Goal: Information Seeking & Learning: Check status

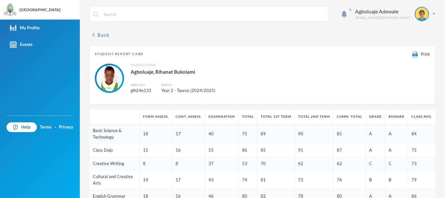
click at [96, 36] on icon "chevron_left" at bounding box center [94, 35] width 8 height 8
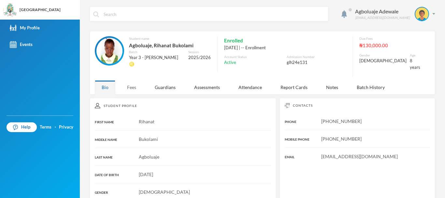
click at [131, 85] on div "Fees" at bounding box center [131, 87] width 23 height 14
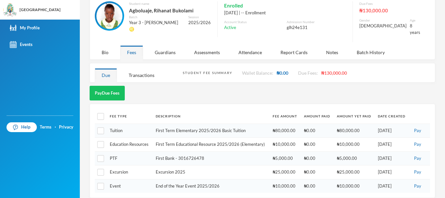
scroll to position [36, 0]
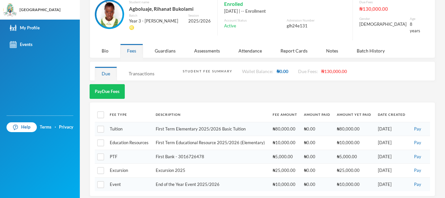
click at [147, 66] on div "Transactions" at bounding box center [141, 73] width 39 height 14
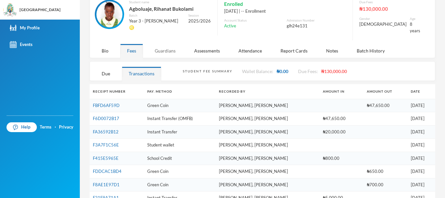
click at [172, 48] on div "Guardians" at bounding box center [165, 51] width 35 height 14
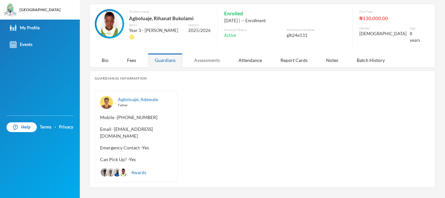
click at [205, 57] on div "Assessments" at bounding box center [206, 60] width 39 height 14
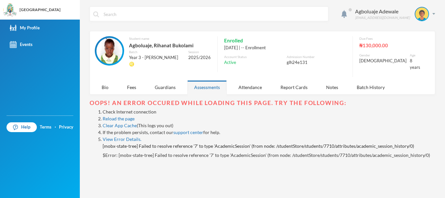
scroll to position [0, 0]
click at [253, 83] on div "Attendance" at bounding box center [250, 87] width 37 height 14
click at [292, 83] on div "Report Cards" at bounding box center [294, 87] width 41 height 14
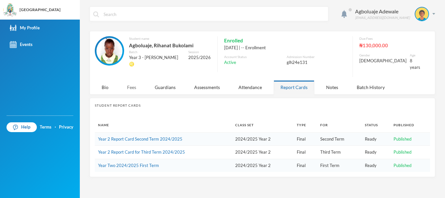
click at [134, 83] on div "Fees" at bounding box center [131, 87] width 23 height 14
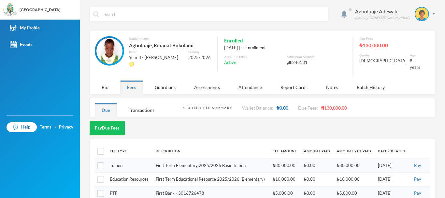
scroll to position [7, 0]
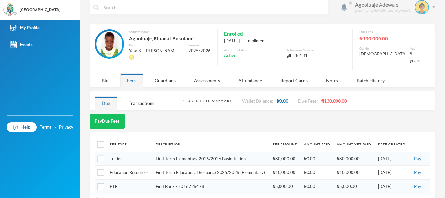
click at [430, 7] on div "Agboluaje Adewale [EMAIL_ADDRESS][DOMAIN_NAME]" at bounding box center [392, 7] width 85 height 14
click at [419, 43] on button "Logout" at bounding box center [412, 41] width 29 height 10
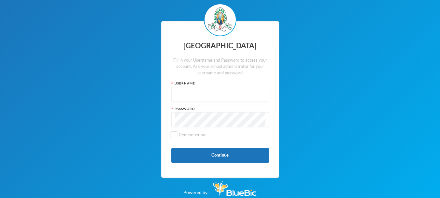
type input "P-j15"
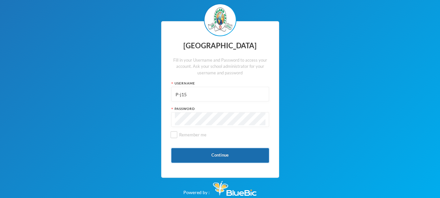
click at [227, 152] on button "Continue" at bounding box center [220, 155] width 98 height 15
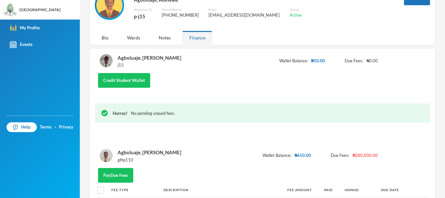
scroll to position [47, 0]
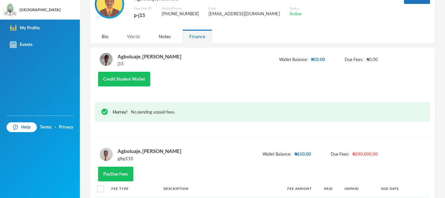
click at [136, 37] on div "Wards" at bounding box center [133, 36] width 27 height 14
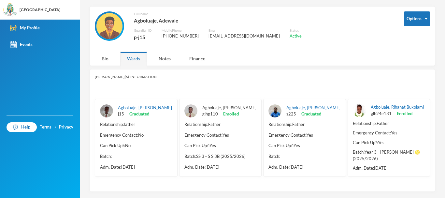
click at [231, 108] on link "Agboluaje, [PERSON_NAME]" at bounding box center [229, 107] width 54 height 5
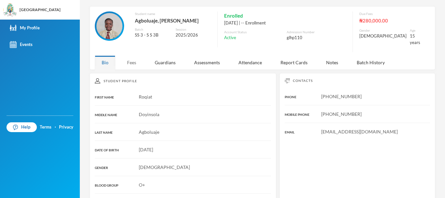
click at [134, 56] on div "Fees" at bounding box center [131, 62] width 23 height 14
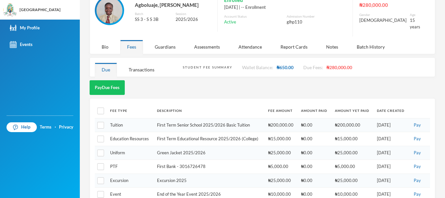
scroll to position [50, 0]
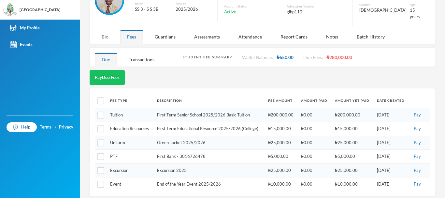
click at [108, 35] on div "Bio" at bounding box center [105, 37] width 21 height 14
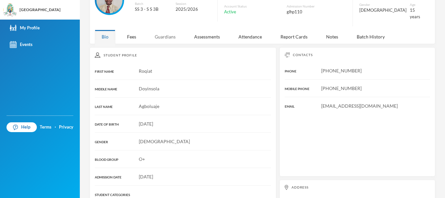
click at [159, 36] on div "Guardians" at bounding box center [165, 37] width 35 height 14
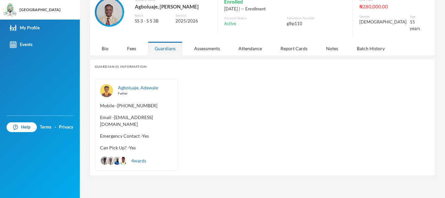
scroll to position [27, 0]
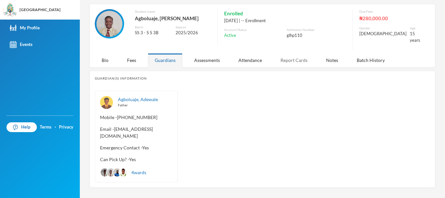
click at [302, 56] on div "Report Cards" at bounding box center [294, 60] width 41 height 14
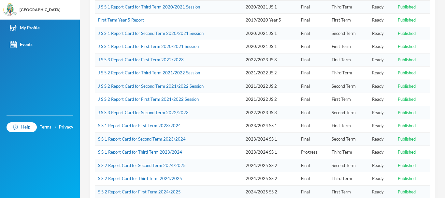
scroll to position [139, 0]
